Goal: Transaction & Acquisition: Purchase product/service

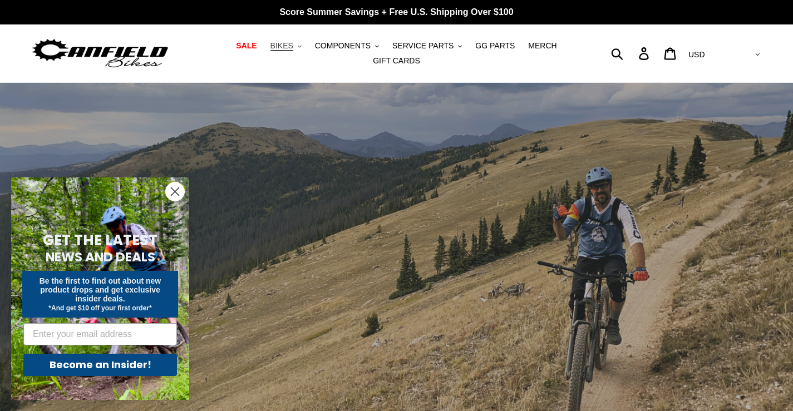
click at [270, 45] on span "BIKES" at bounding box center [281, 45] width 23 height 9
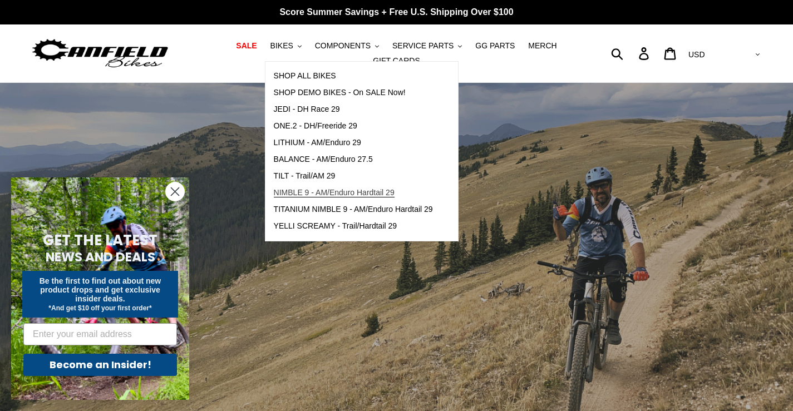
click at [288, 196] on span "NIMBLE 9 - AM/Enduro Hardtail 29" at bounding box center [334, 192] width 121 height 9
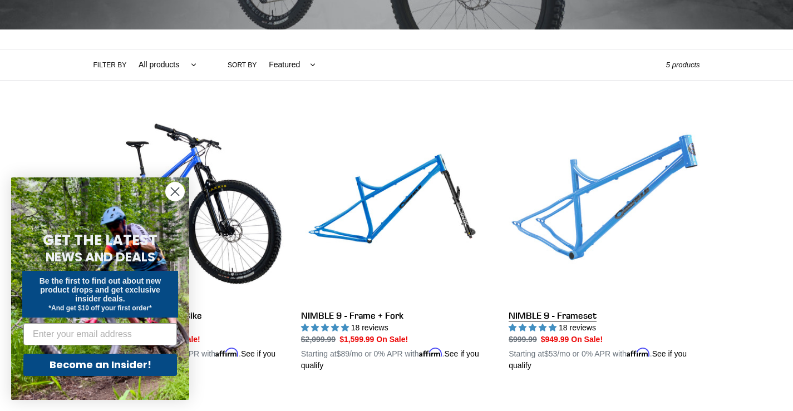
scroll to position [223, 0]
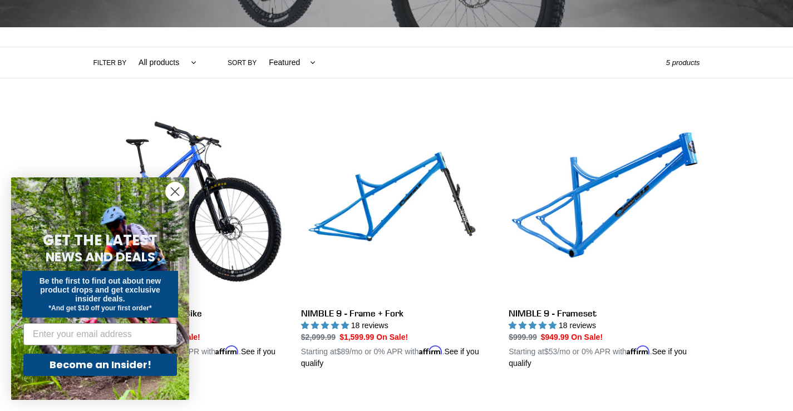
click at [176, 186] on circle "Close dialog" at bounding box center [175, 191] width 18 height 18
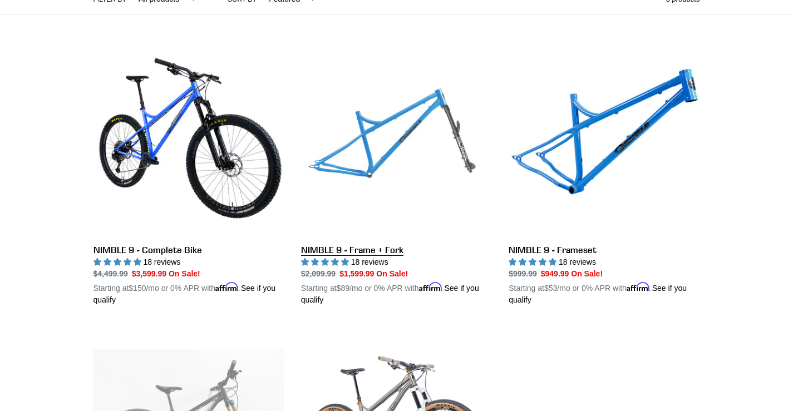
scroll to position [278, 0]
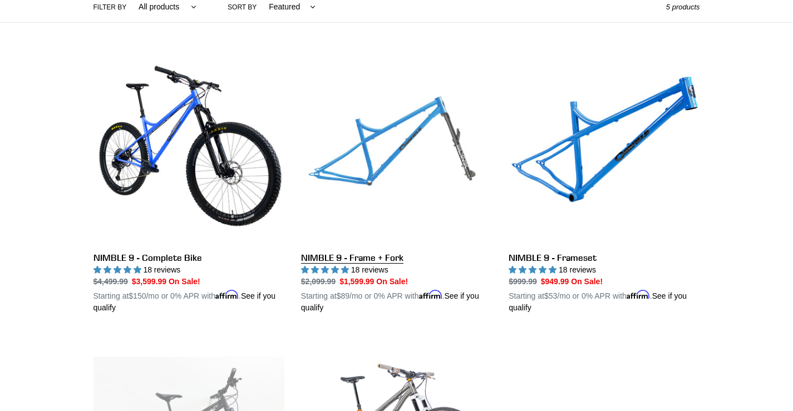
click at [370, 131] on link "NIMBLE 9 - Frame + Fork" at bounding box center [396, 183] width 191 height 260
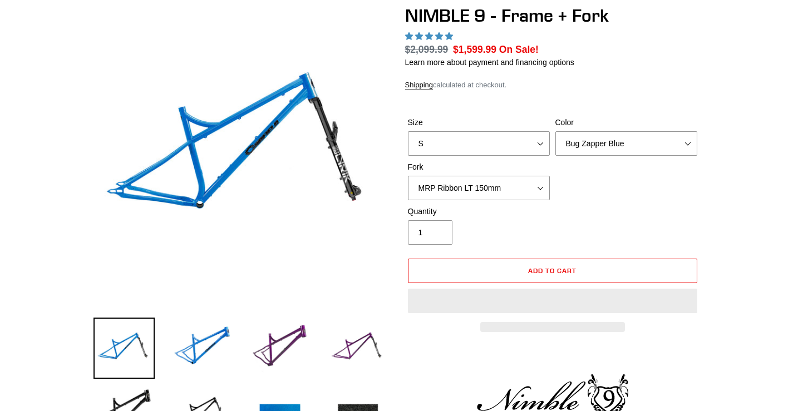
select select "highest-rating"
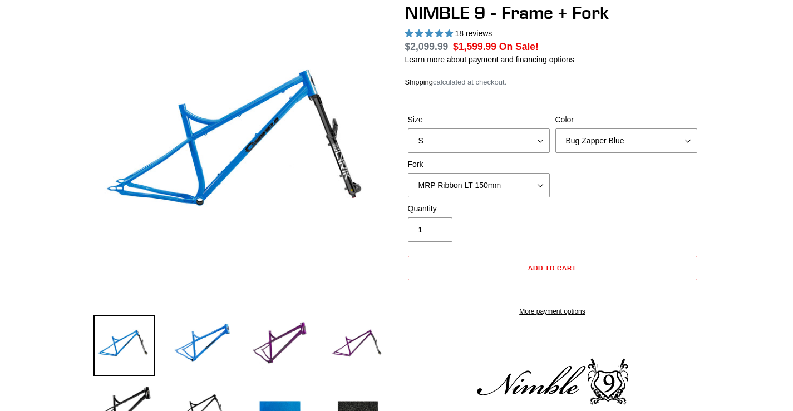
click at [244, 162] on img at bounding box center [230, 97] width 1139 height 1139
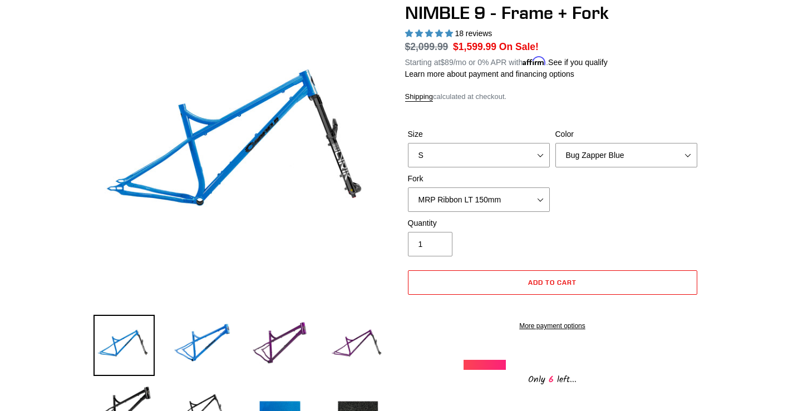
click at [127, 187] on img at bounding box center [566, 28] width 1139 height 1139
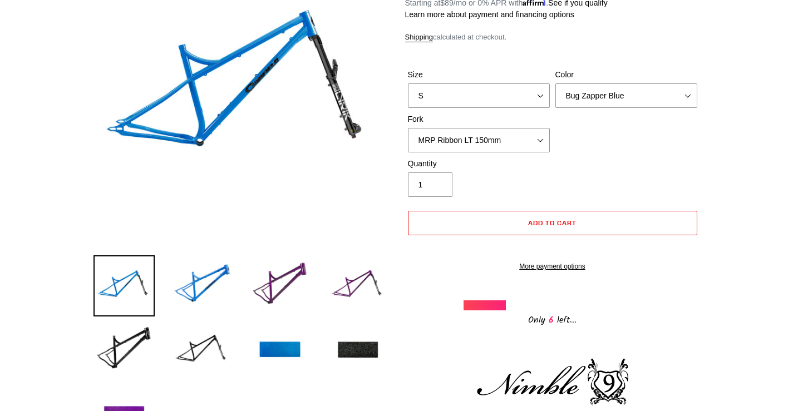
scroll to position [111, 0]
